Goal: Navigation & Orientation: Understand site structure

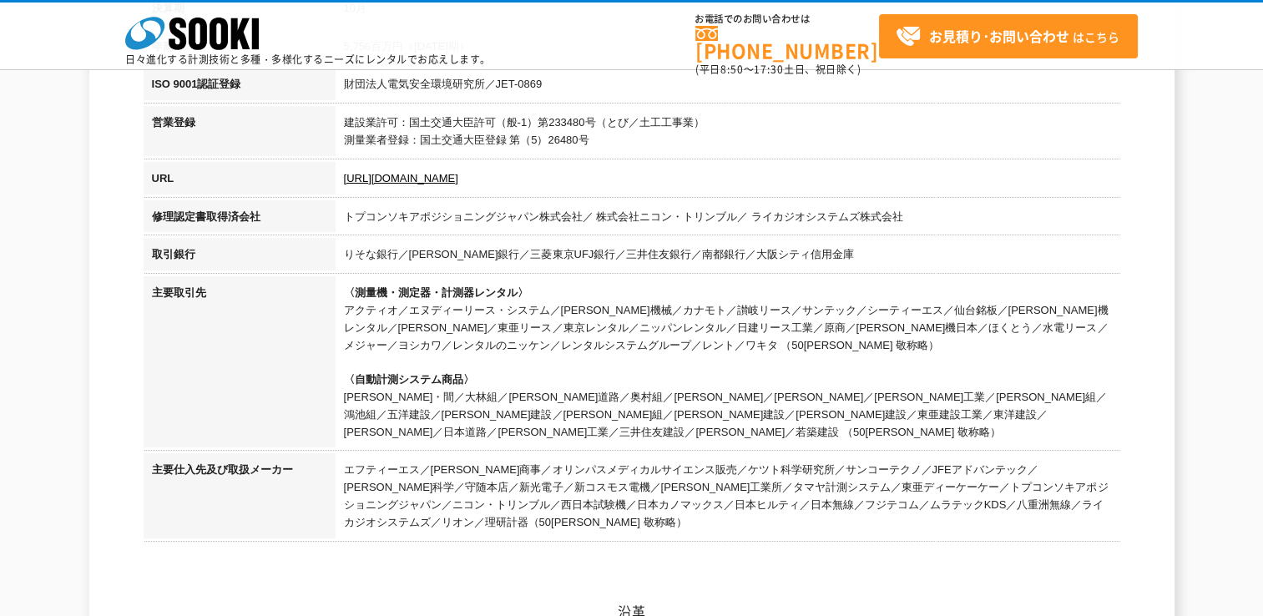
scroll to position [566, 0]
